Goal: Communication & Community: Ask a question

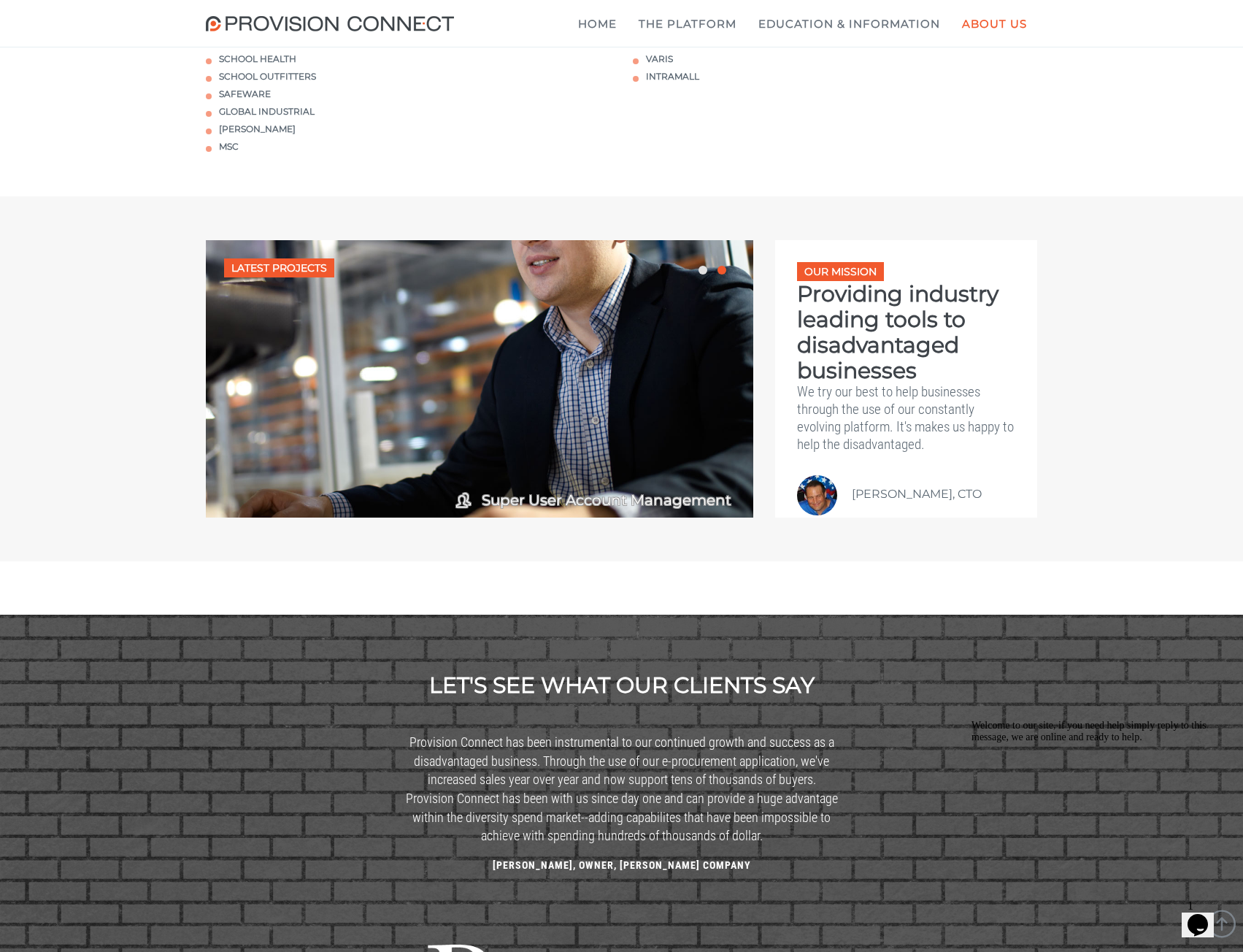
scroll to position [2895, 0]
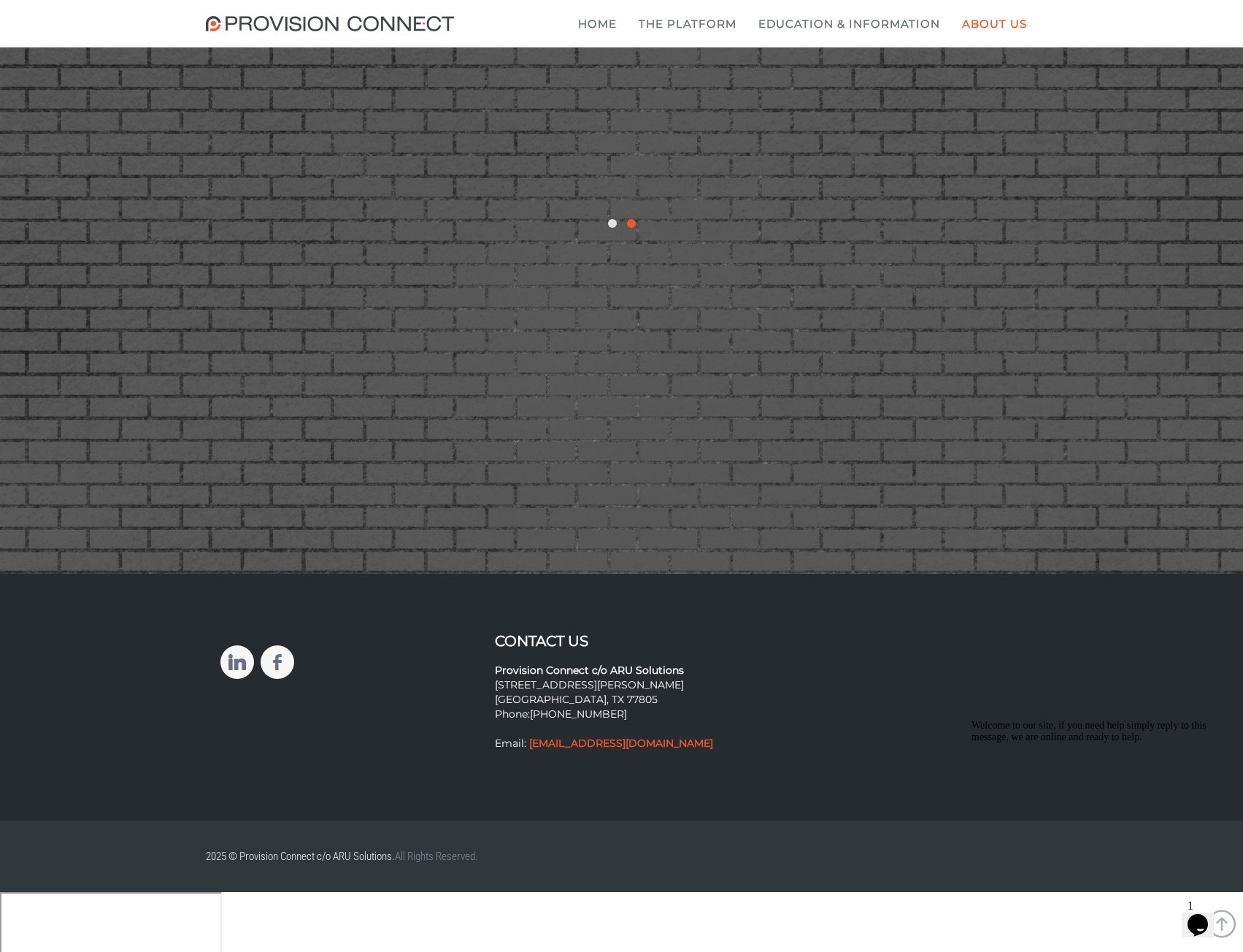
drag, startPoint x: 679, startPoint y: 801, endPoint x: 527, endPoint y: 808, distance: 152.2
click at [527, 751] on p "Provision Connect c/o ARU Solutions 2121 E WM J Bryan Pkwy #6865 Bryan, TX 7780…" at bounding box center [621, 699] width 253 height 102
click at [510, 791] on div "Contact Us Provision Connect c/o ARU Solutions 2121 E WM J Bryan Pkwy #6865 Bry…" at bounding box center [622, 697] width 832 height 189
click at [1193, 913] on icon "Opens Chat This icon Opens the chat window." at bounding box center [1197, 924] width 23 height 23
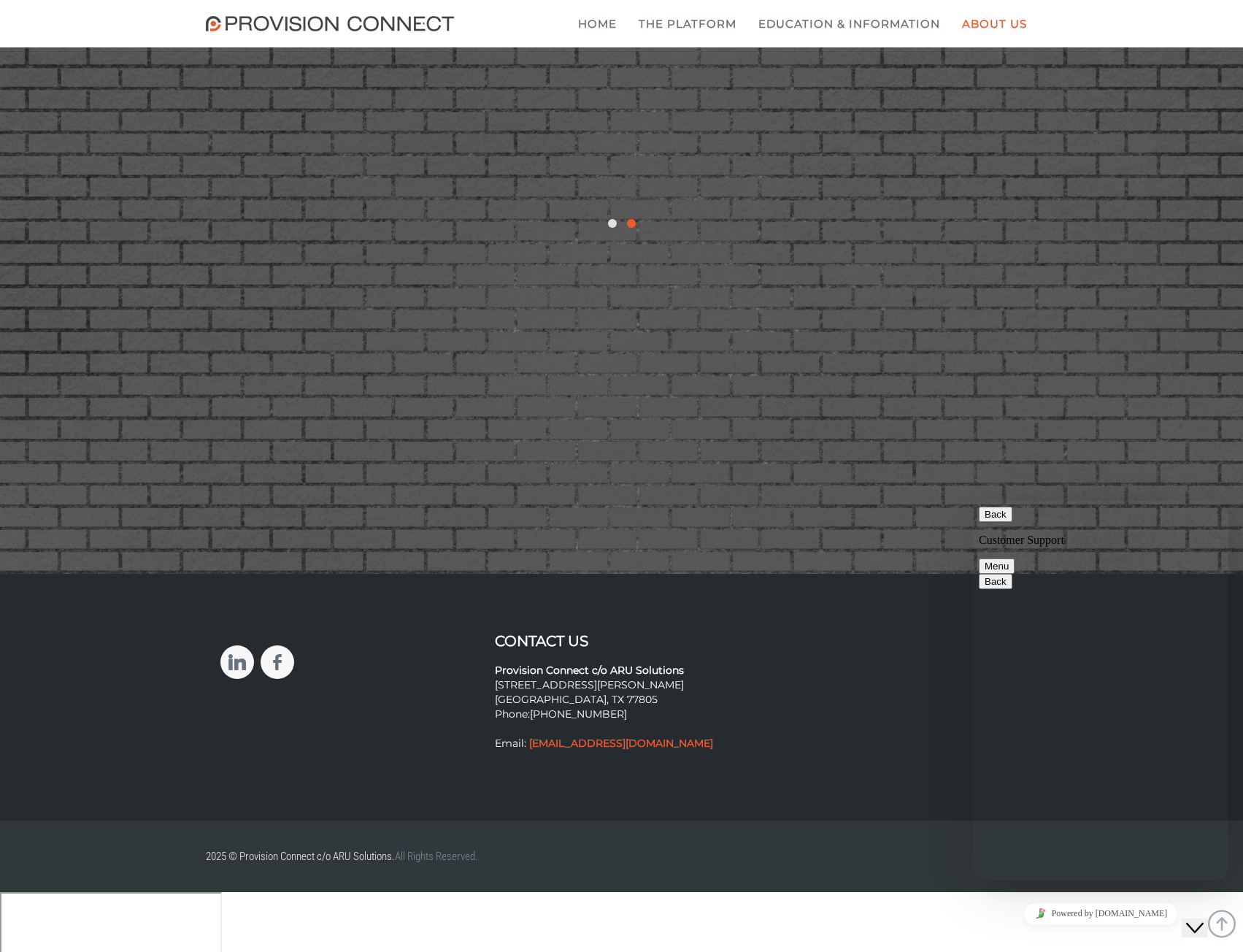
type textarea "How can I set up time to speak with an agent?"
click at [1015, 558] on button "Menu" at bounding box center [996, 565] width 36 height 15
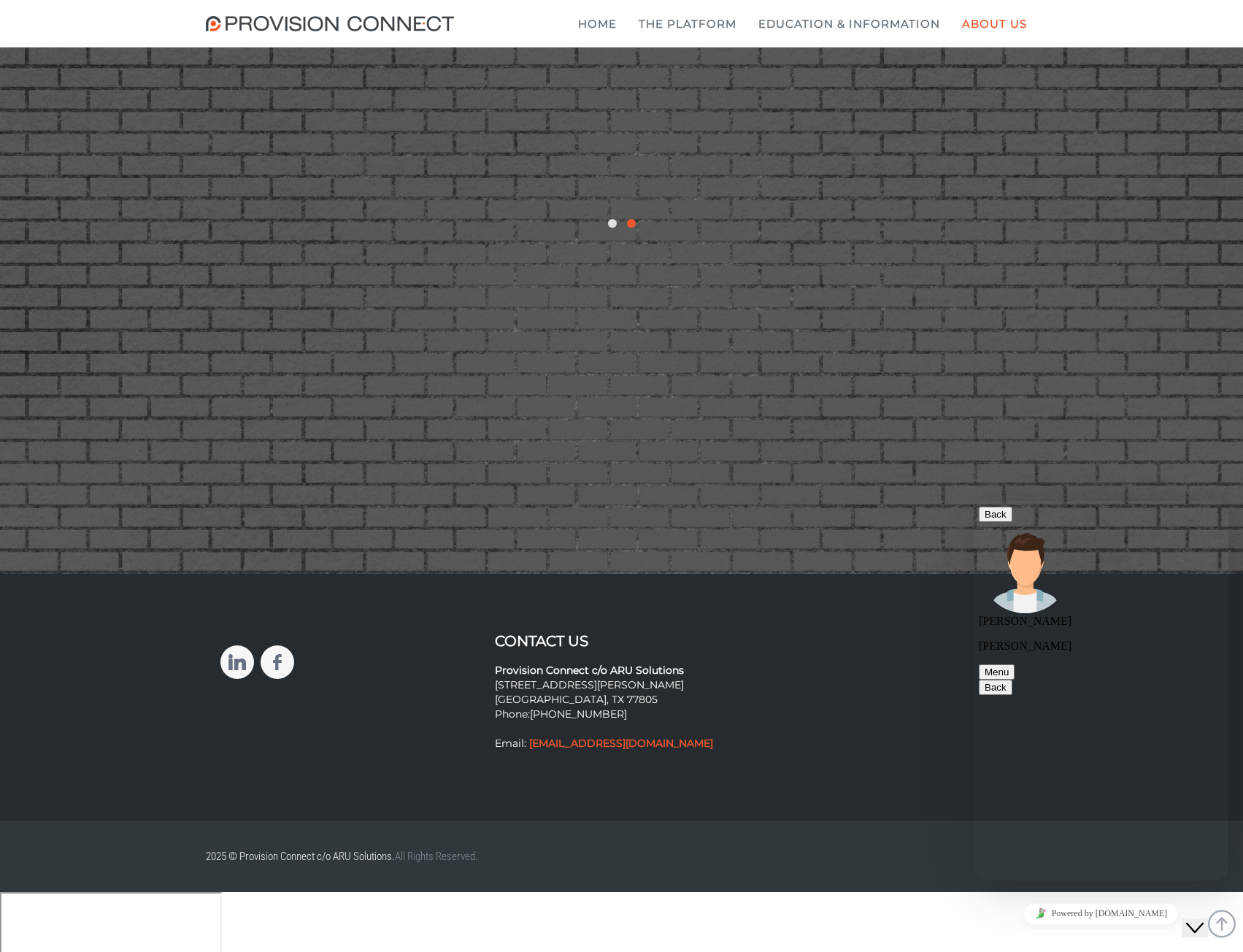
paste textarea "mention connecting with "Oracle" on their website, but not specifically NetSuite"
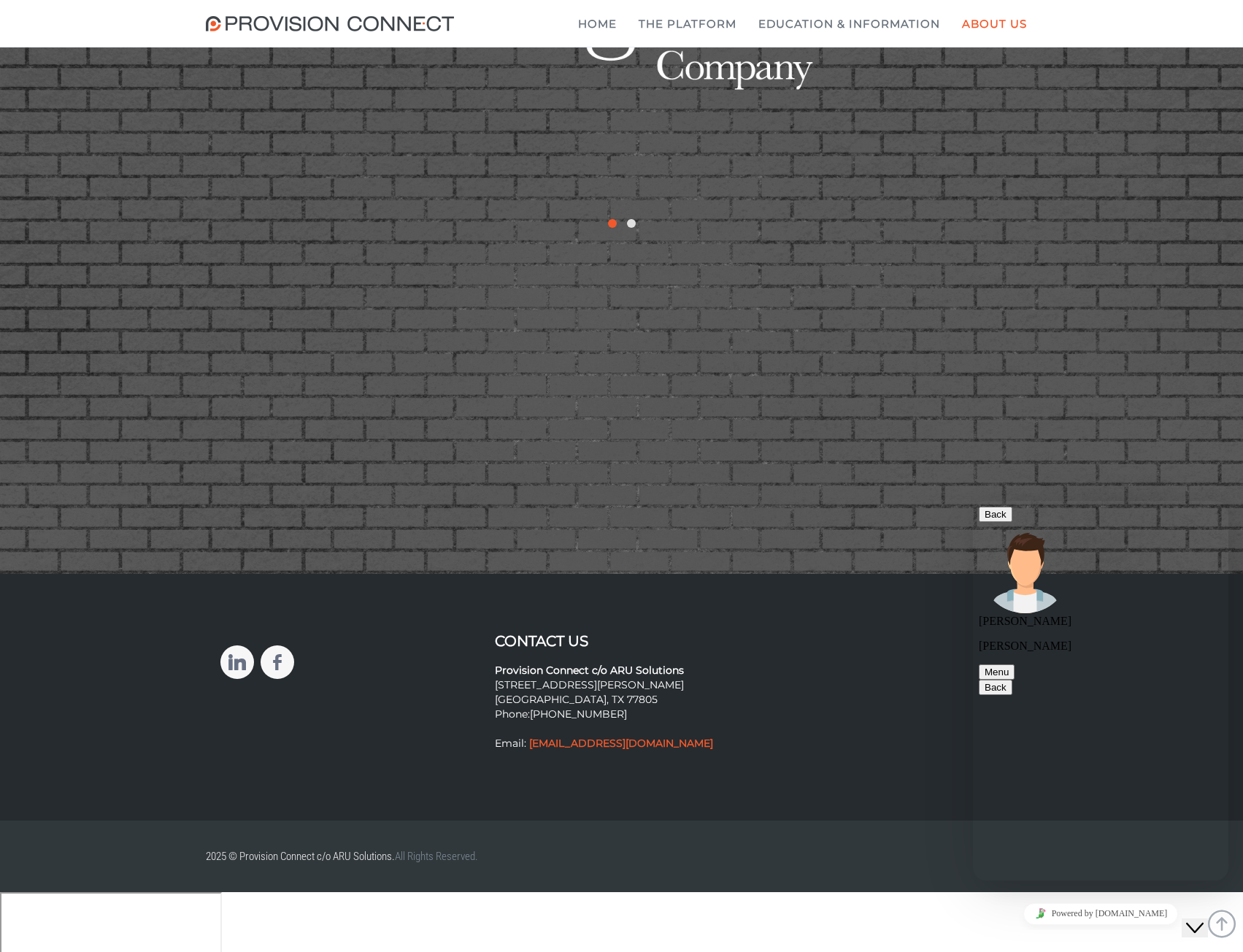
scroll to position [37, 0]
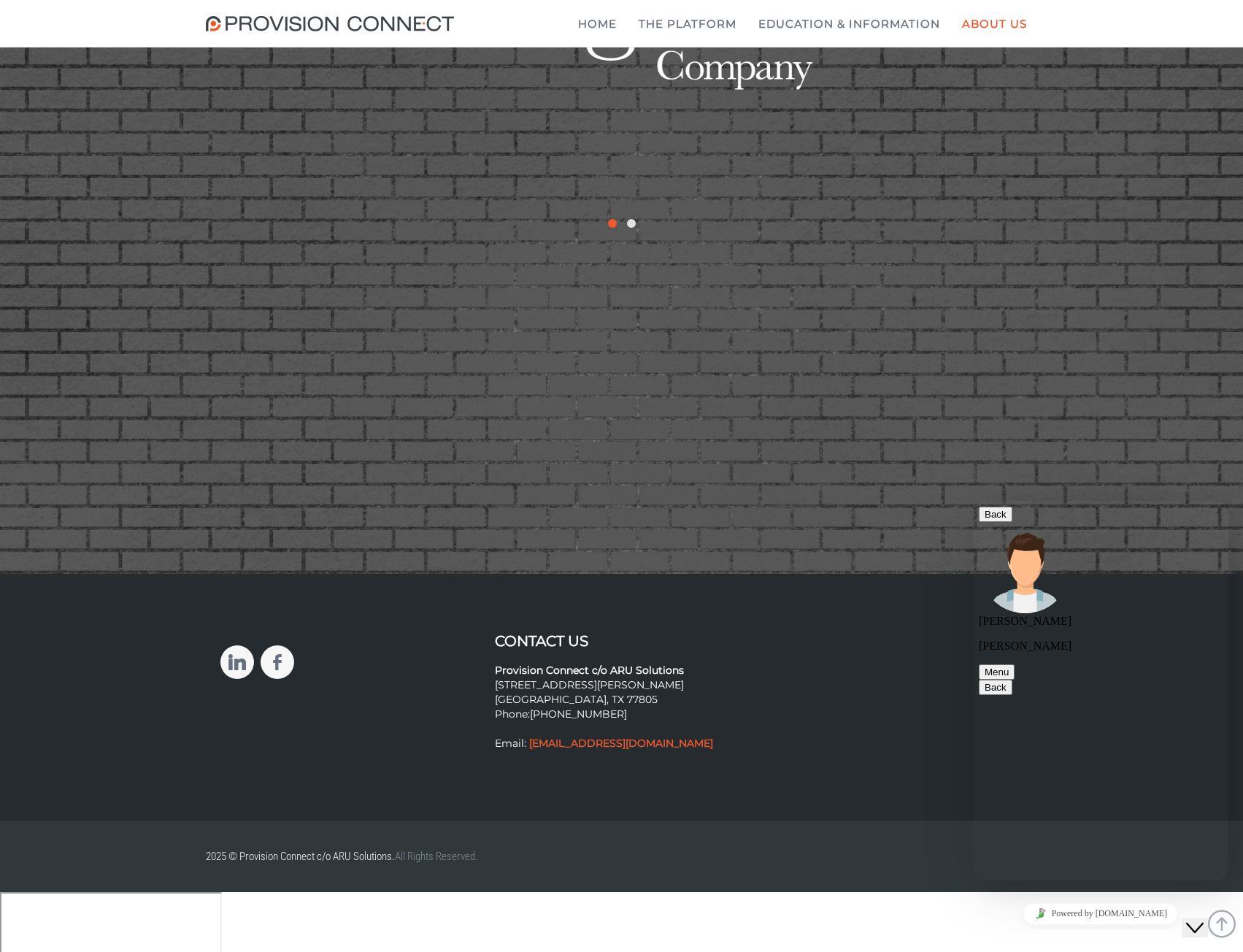
type textarea "Your website mentions connecting with "Oracle" on their website, but not specif…"
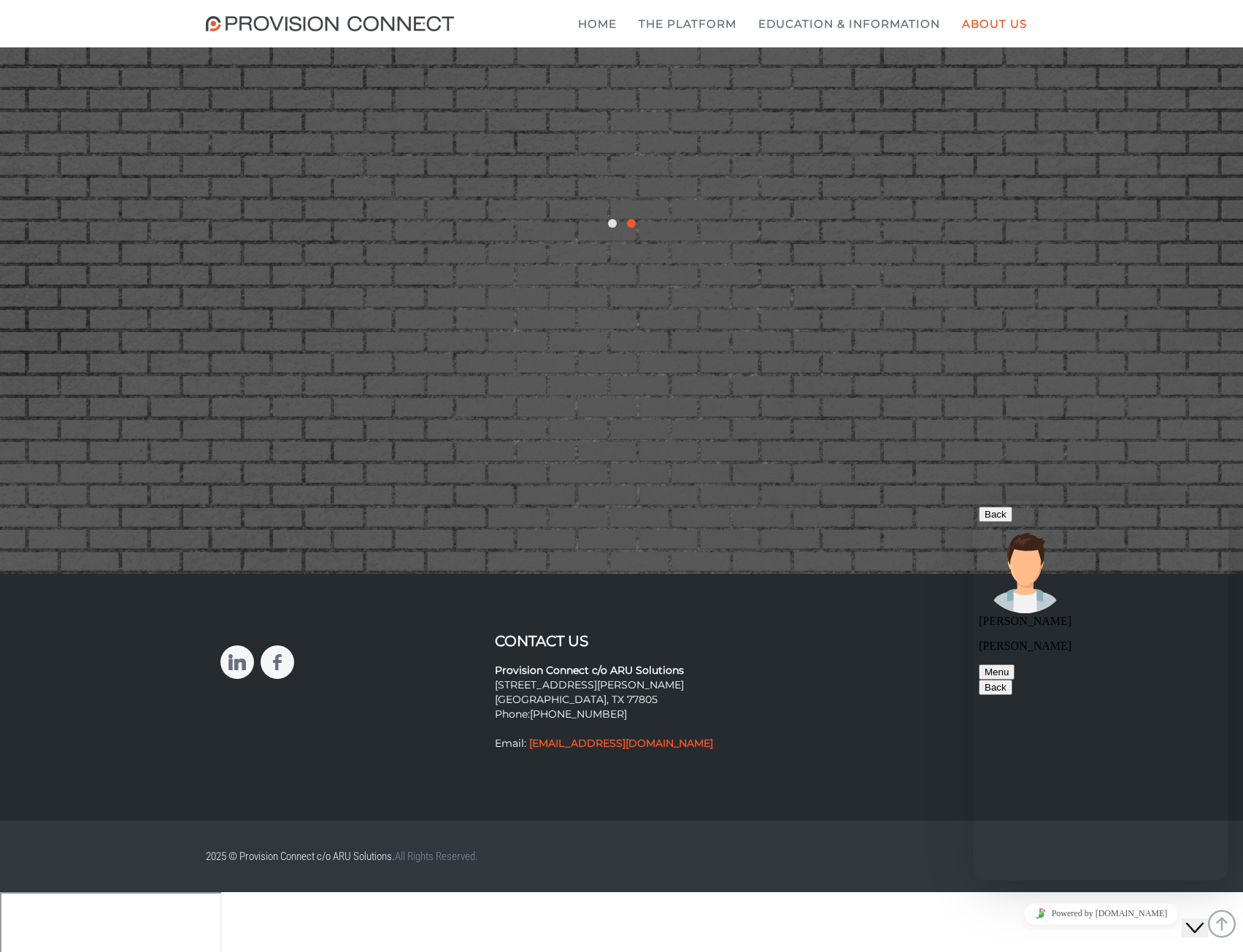
type textarea "Can I set up time to speak with an agent and my solution consultant? Like an in…"
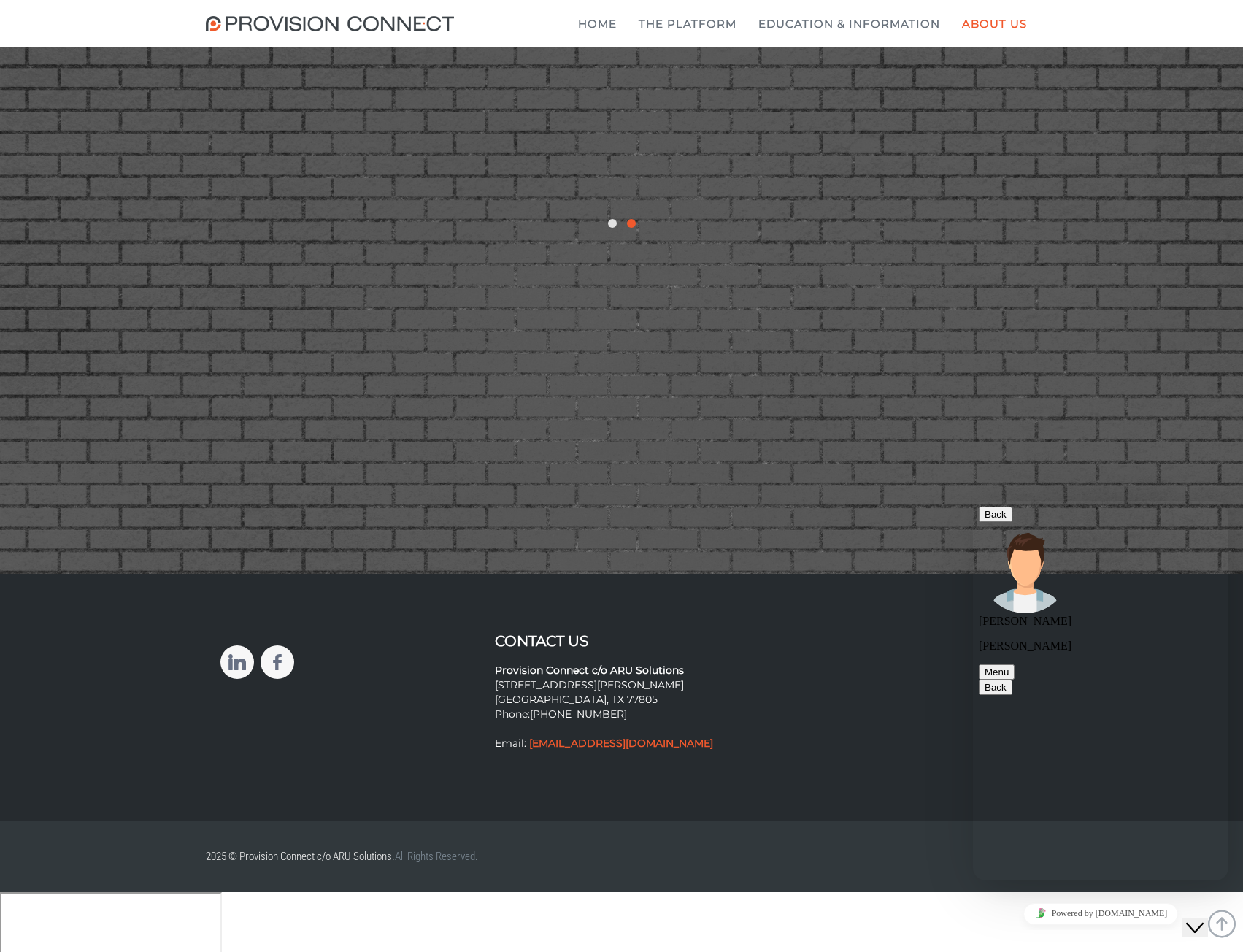
type textarea "Yes! What about [DATE] at 3pm EST?"
drag, startPoint x: 1145, startPoint y: 814, endPoint x: 1082, endPoint y: 784, distance: 69.8
copy span "https://calendly.com/brandon-wood-provisionconnect/30min"
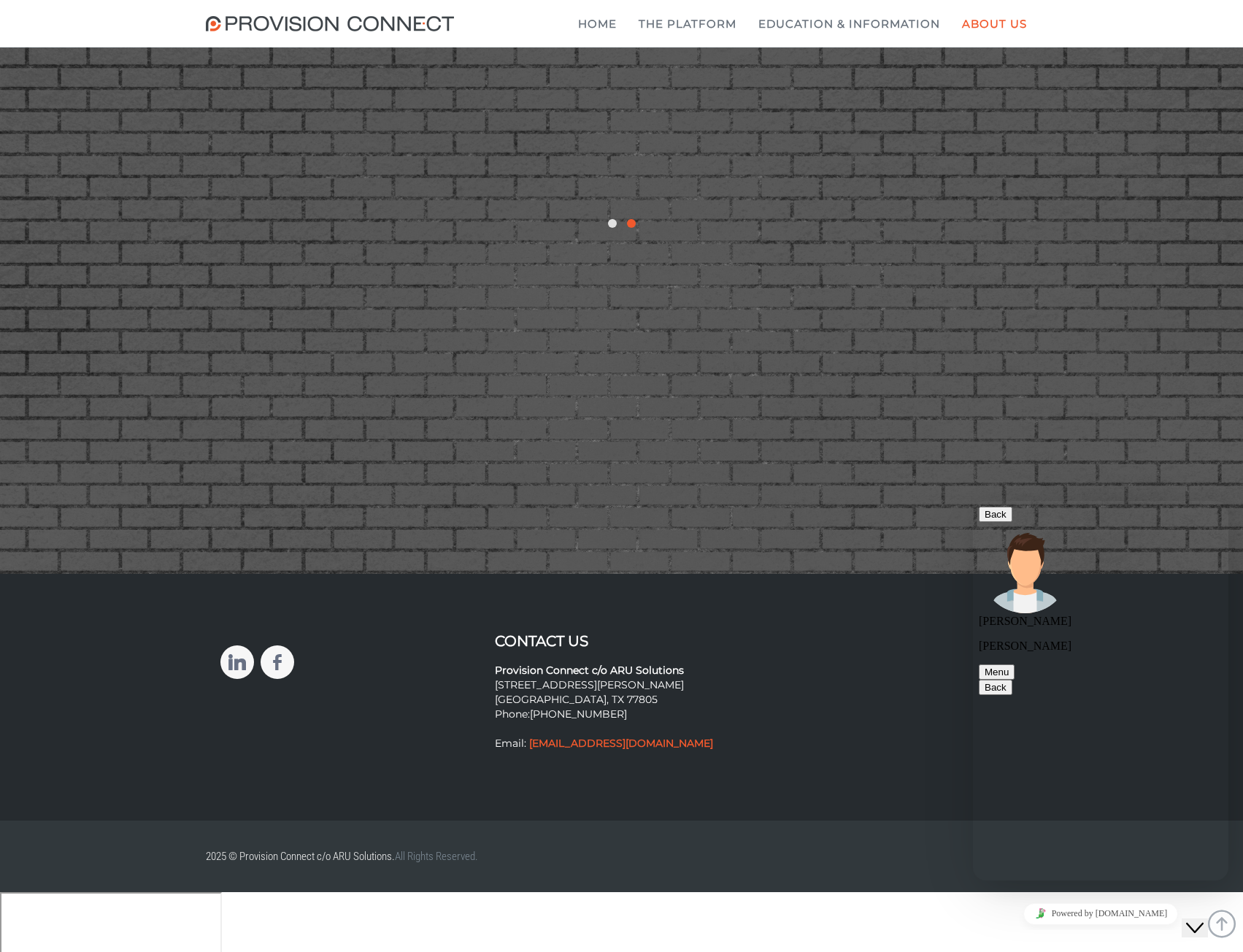
type textarea "Great, thank you!!"
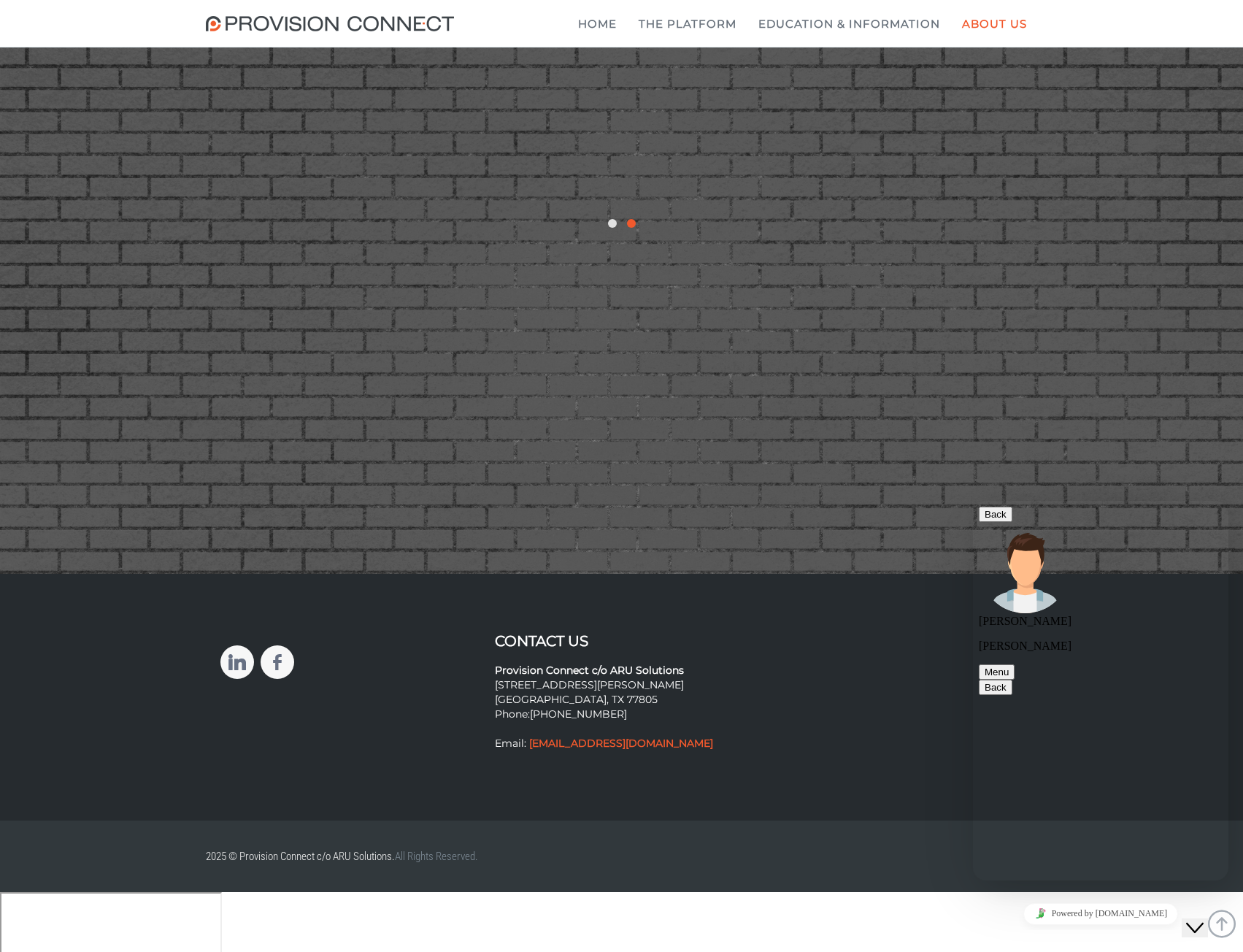
type textarea "Perfect lets do it! I'll put time on your calendly"
type textarea "Yes thank you so much!! This will just be a strategy call to learn about the Ne…"
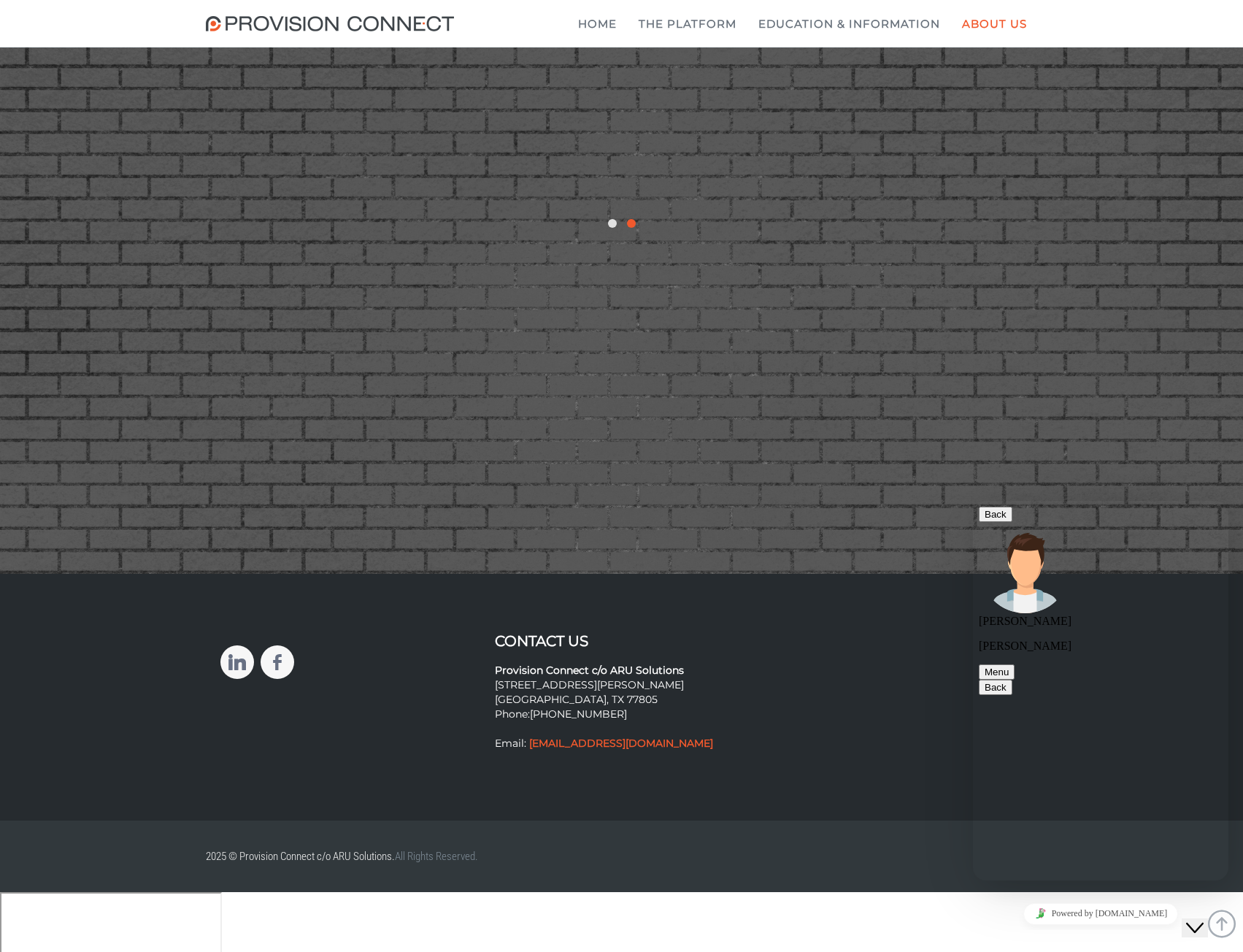
scroll to position [1419, 0]
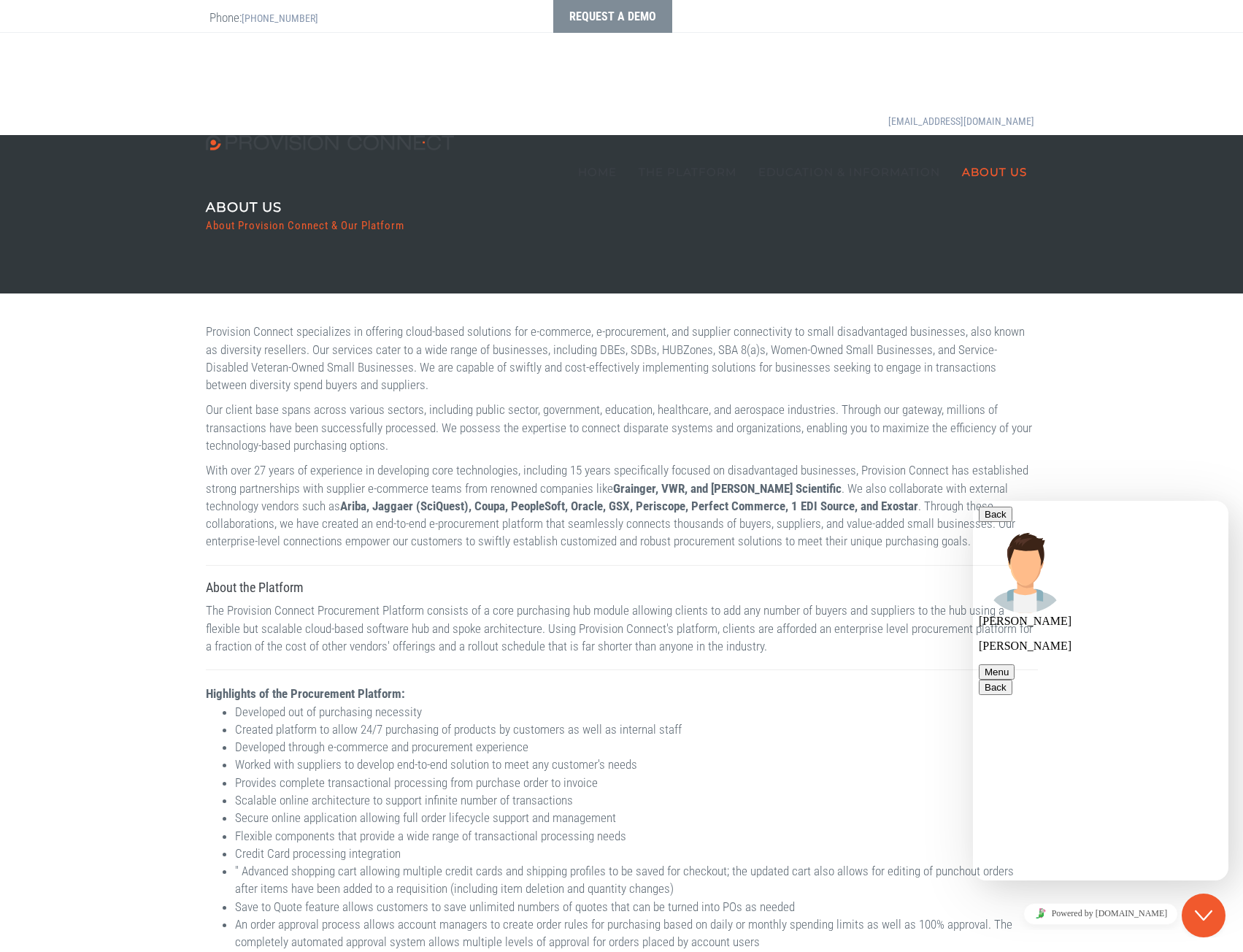
scroll to position [1341, 0]
type textarea "Yes, thank you!! I look forward tot [DATE]"
